Goal: Download file/media

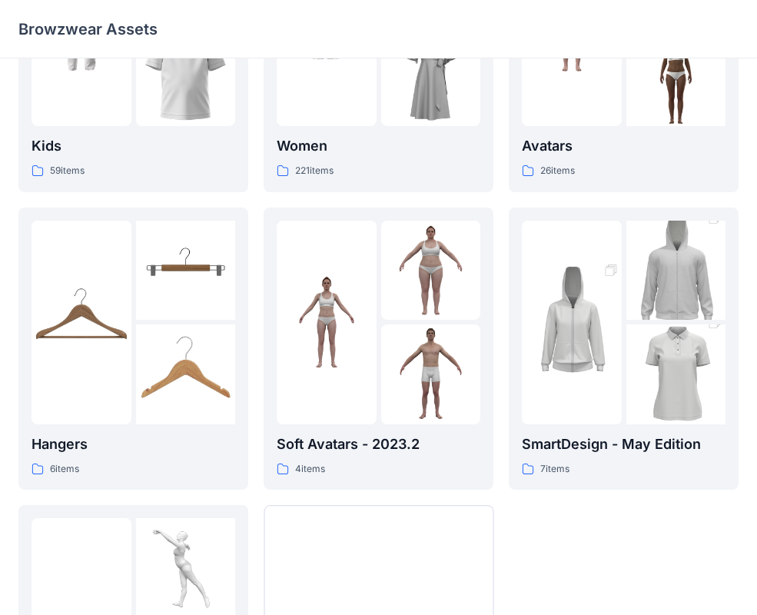
scroll to position [104, 0]
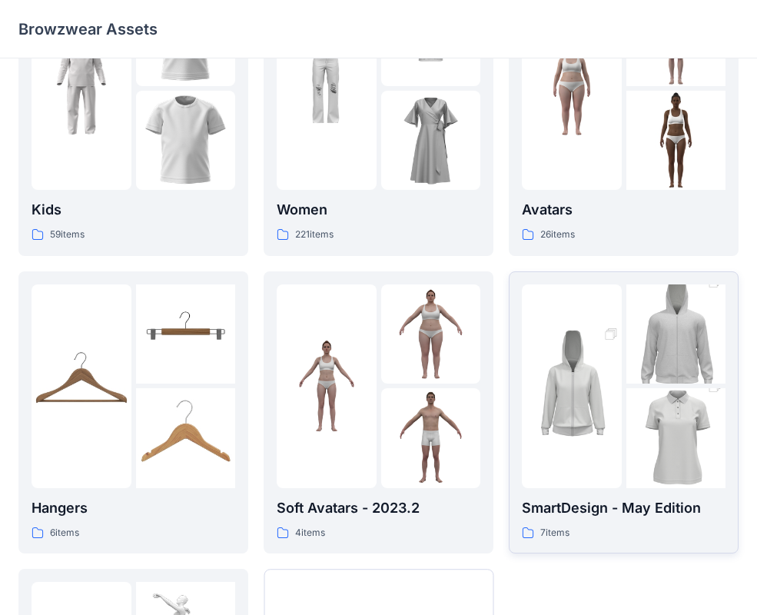
click at [552, 450] on img at bounding box center [572, 385] width 100 height 149
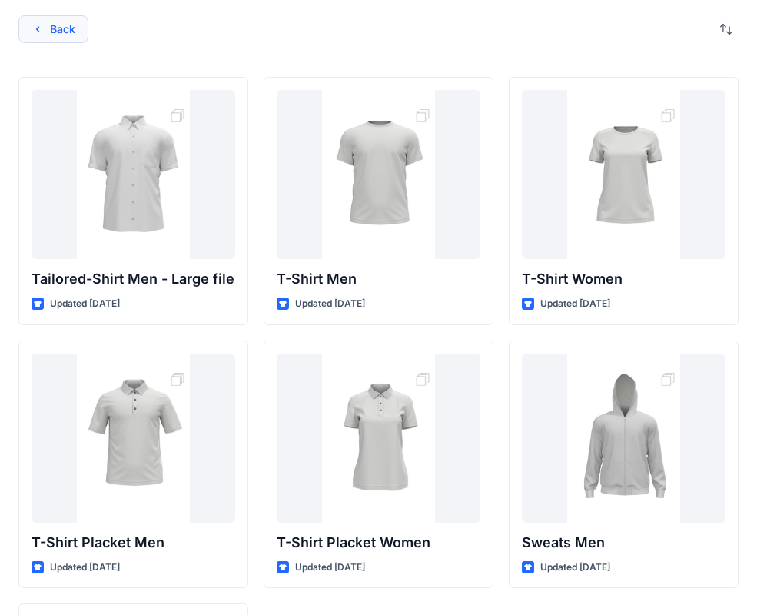
click at [49, 25] on button "Back" at bounding box center [53, 29] width 70 height 28
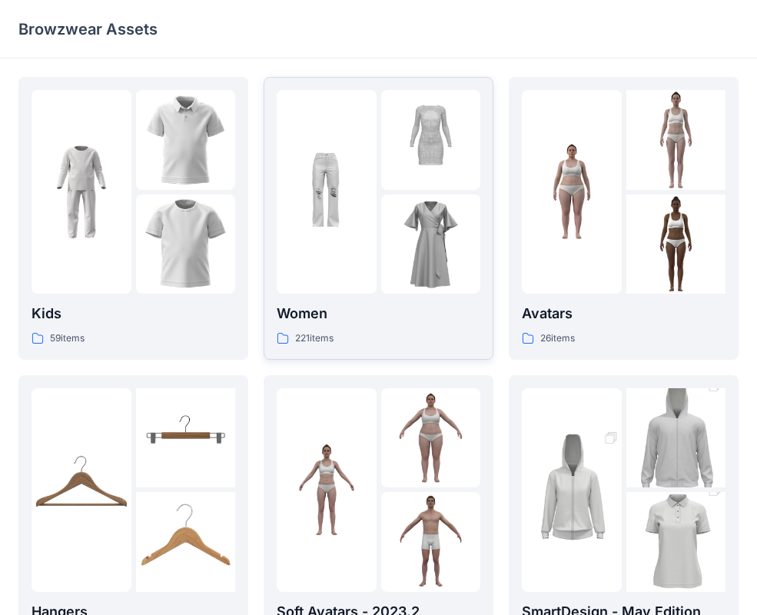
click at [367, 232] on img at bounding box center [327, 192] width 100 height 100
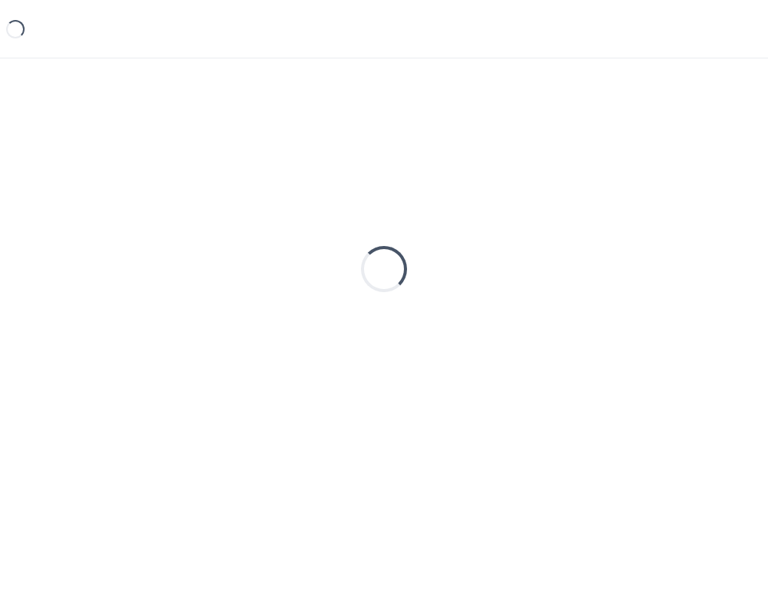
click at [367, 232] on div "Loading..." at bounding box center [384, 269] width 732 height 384
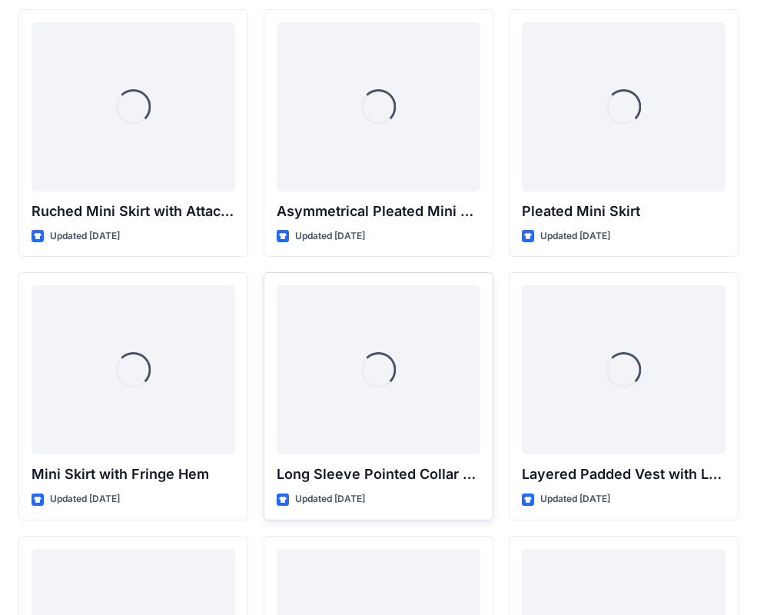
scroll to position [4449, 0]
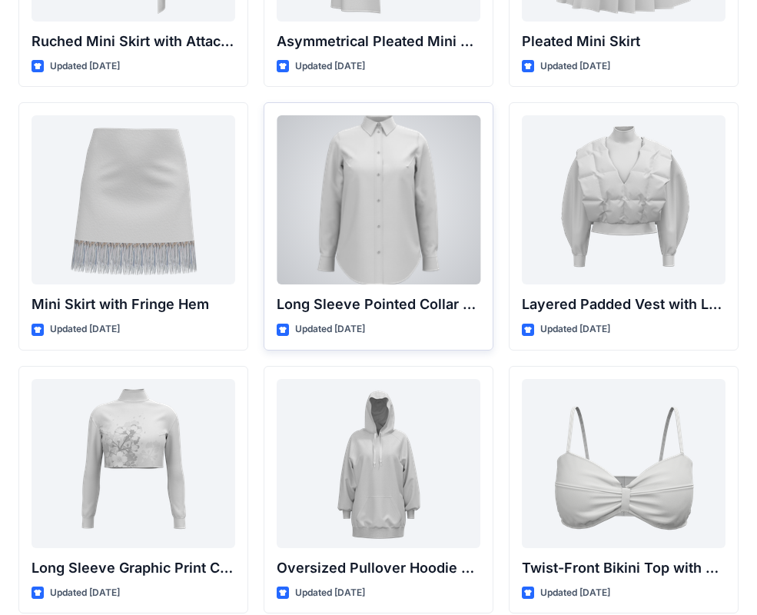
click at [366, 177] on div at bounding box center [379, 199] width 204 height 169
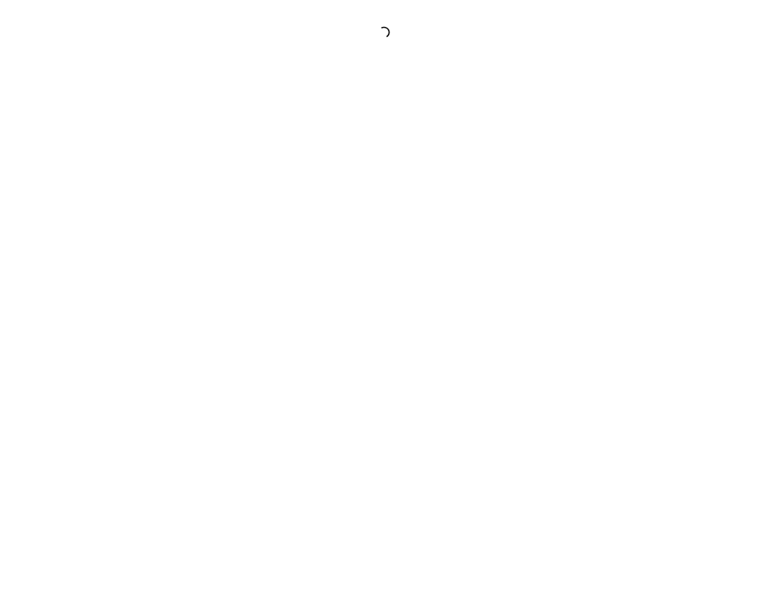
click at [366, 177] on div at bounding box center [384, 307] width 768 height 615
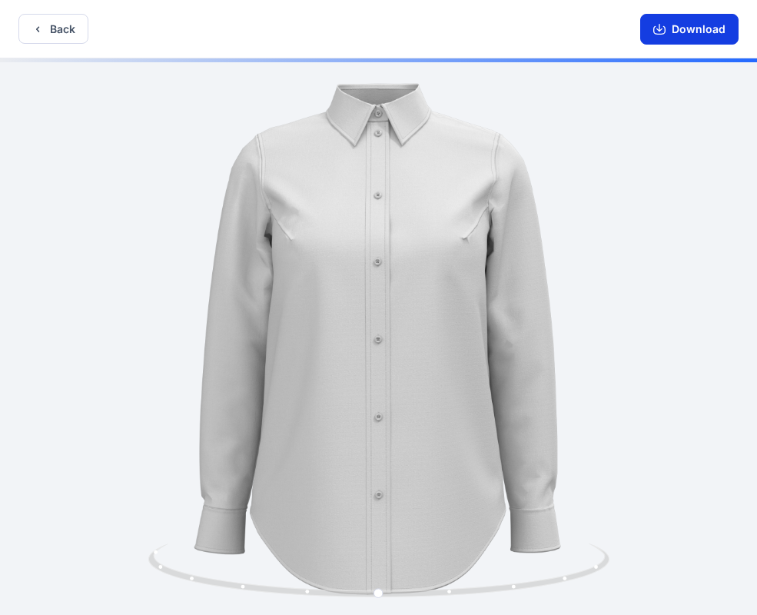
click at [669, 27] on button "Download" at bounding box center [689, 29] width 98 height 31
